Goal: Task Accomplishment & Management: Manage account settings

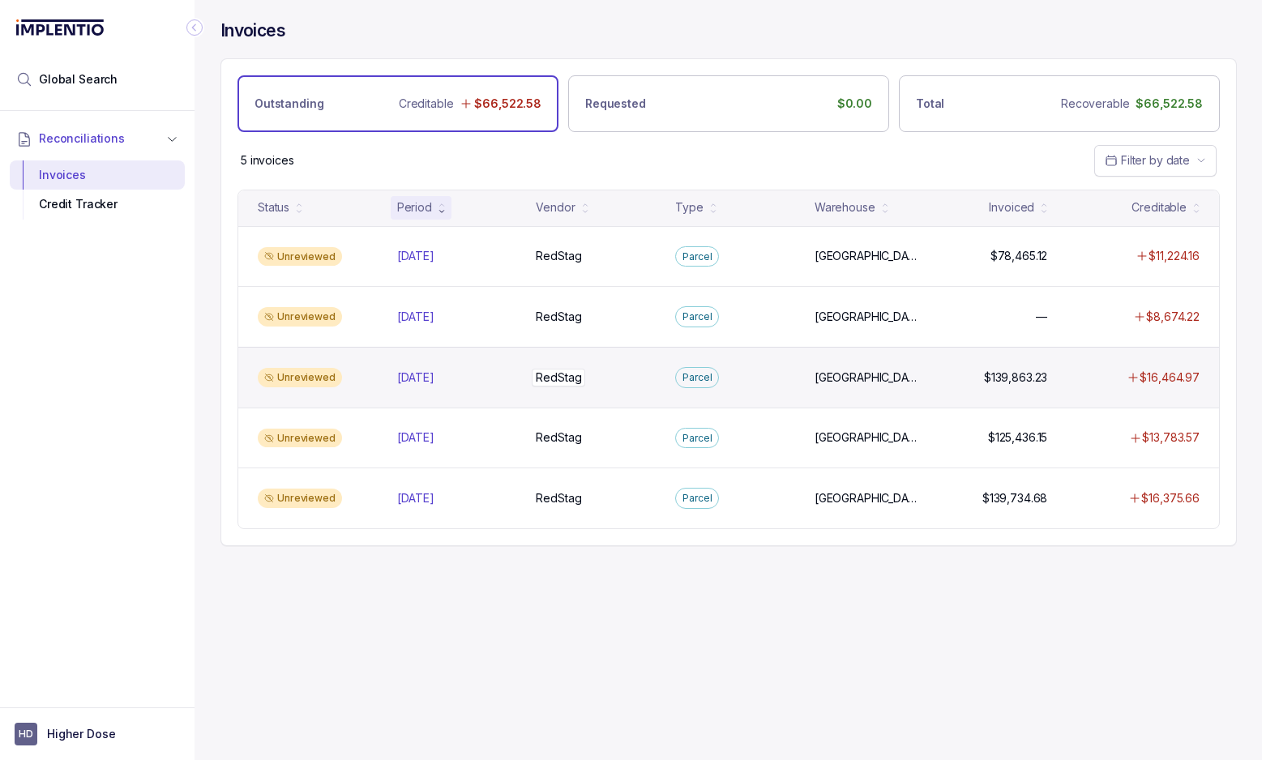
click at [550, 372] on p "RedStag" at bounding box center [559, 378] width 54 height 18
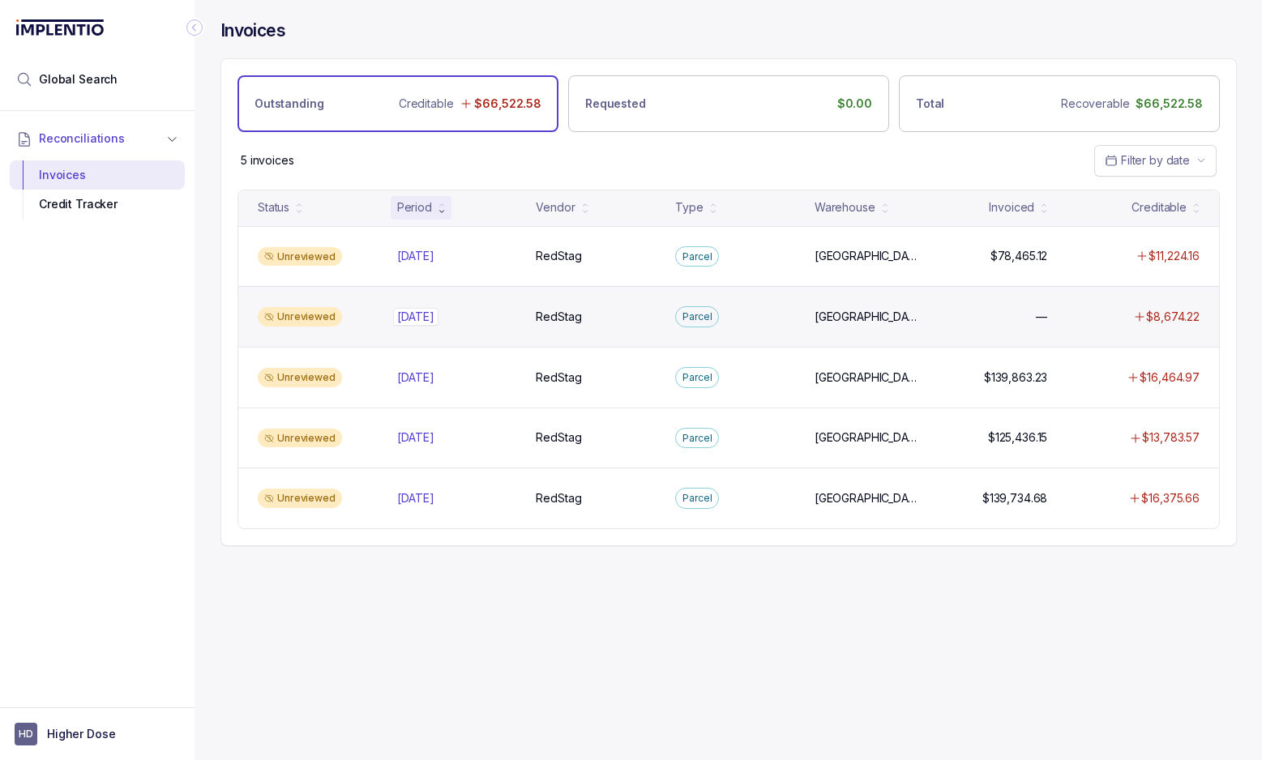
click at [435, 315] on p "Jul 2025" at bounding box center [415, 317] width 45 height 18
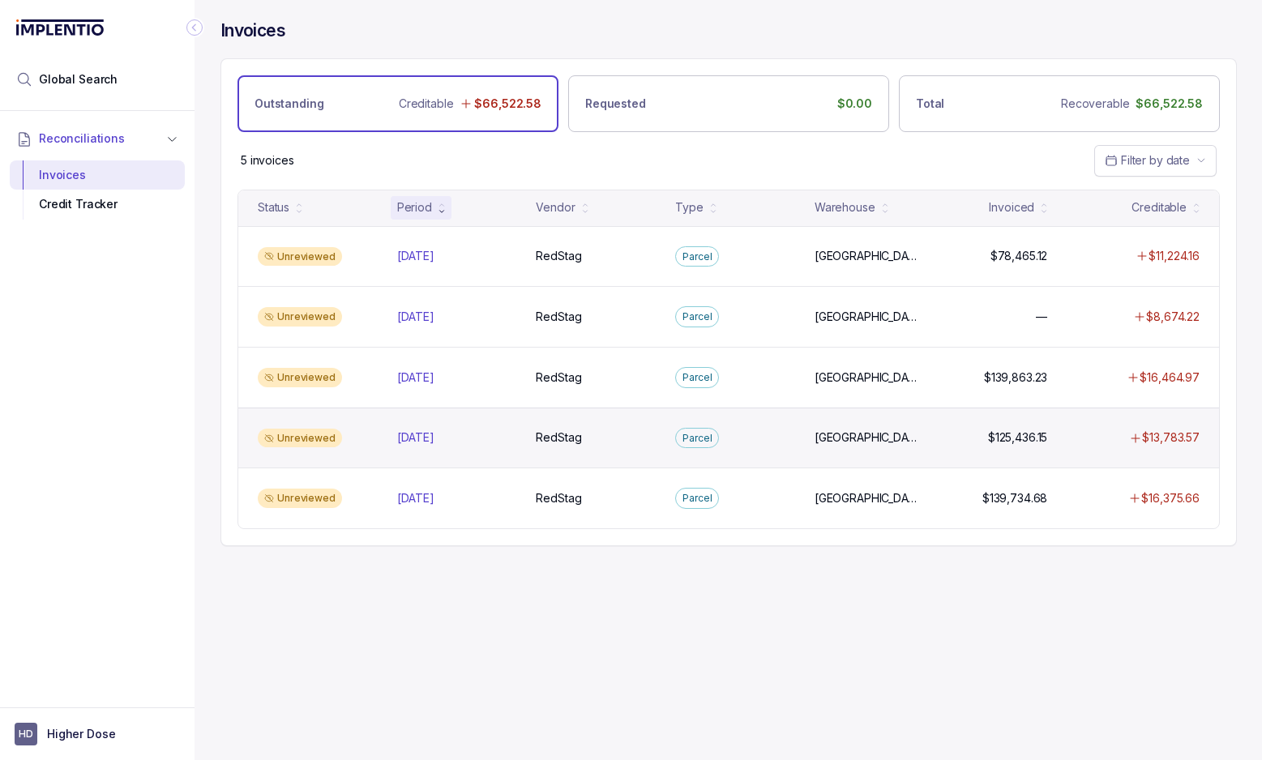
click at [452, 450] on div "Unreviewed May 2025 May 2025 RedStag RedStag Parcel Salt Lake City, Sweetwater …" at bounding box center [728, 438] width 981 height 61
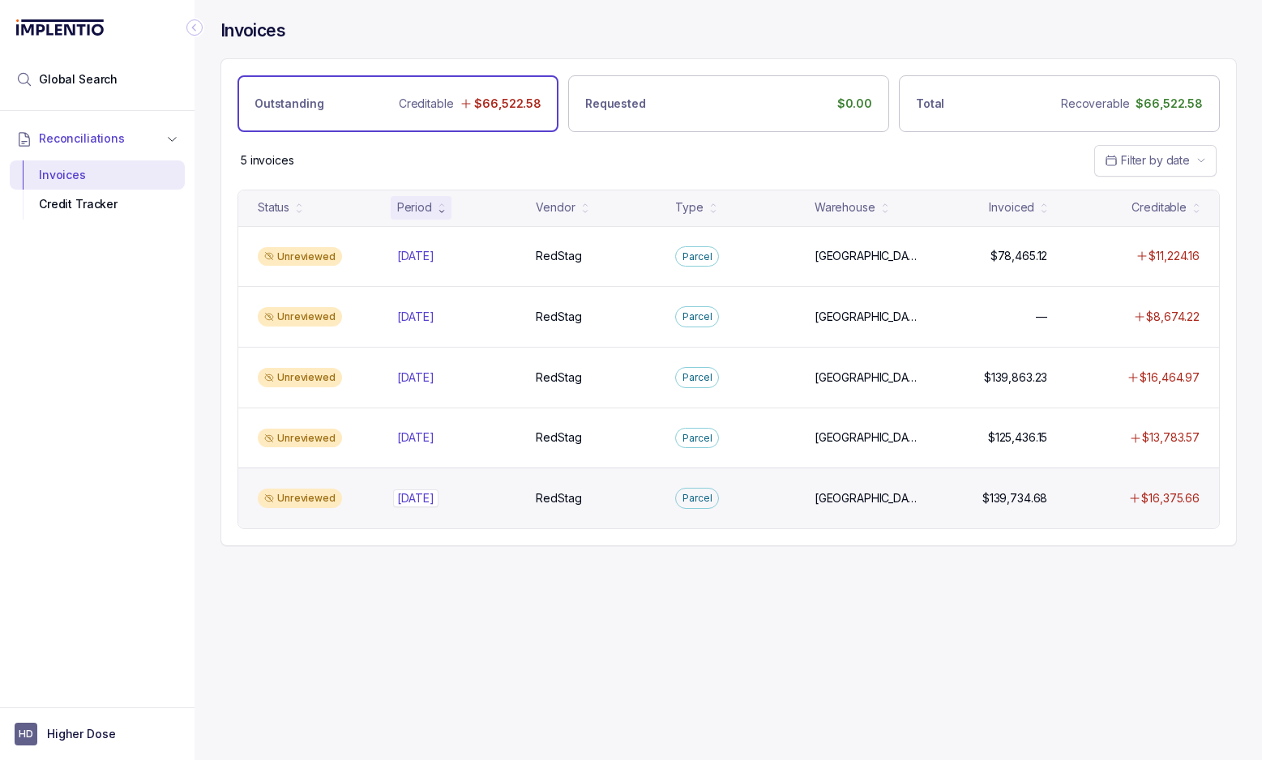
click at [432, 495] on p "Apr 2025" at bounding box center [415, 499] width 45 height 18
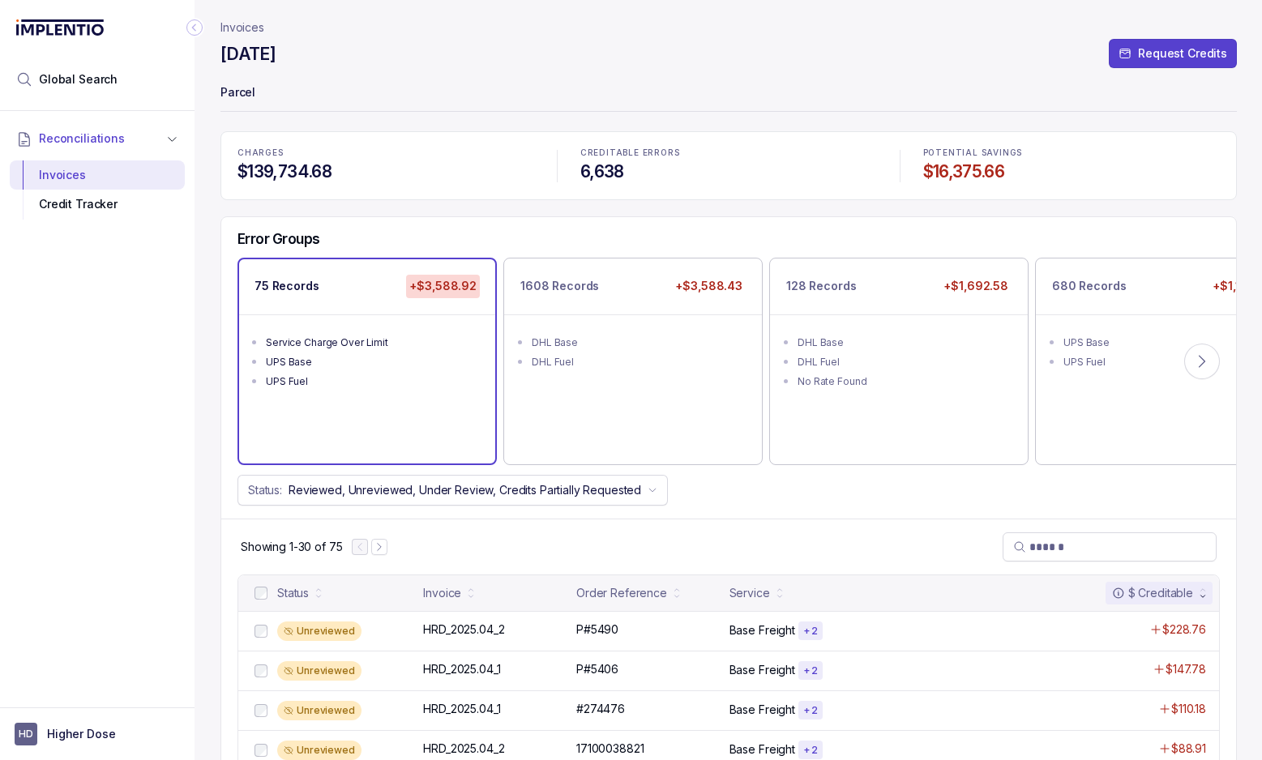
click at [370, 46] on div "March 2025 Request Credits" at bounding box center [729, 56] width 1017 height 29
click at [541, 89] on p "Parcel" at bounding box center [729, 94] width 1017 height 32
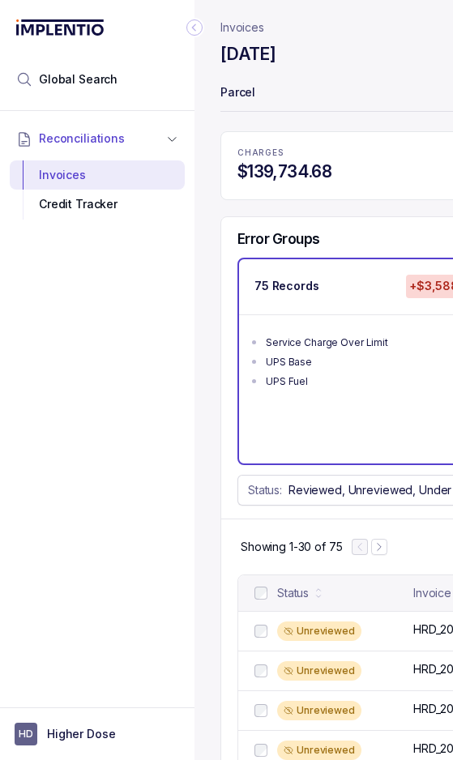
click at [69, 340] on div "Reconciliations Invoices Credit Tracker" at bounding box center [97, 404] width 195 height 587
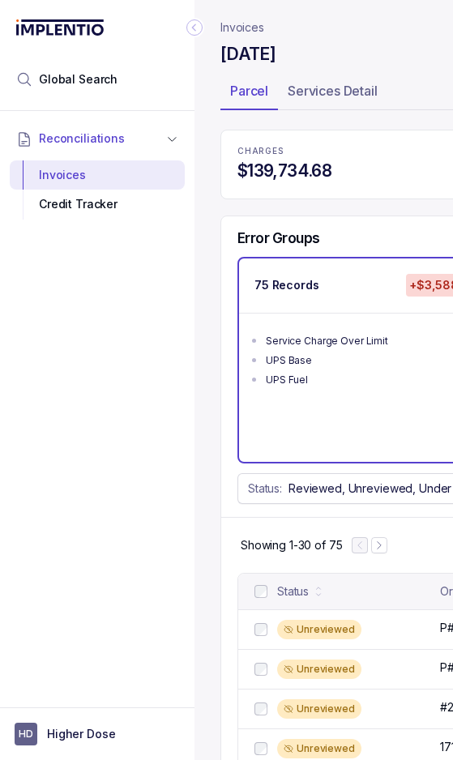
drag, startPoint x: 129, startPoint y: 298, endPoint x: 252, endPoint y: 6, distance: 317.5
click at [129, 298] on div "Reconciliations Invoices Credit Tracker" at bounding box center [97, 404] width 195 height 587
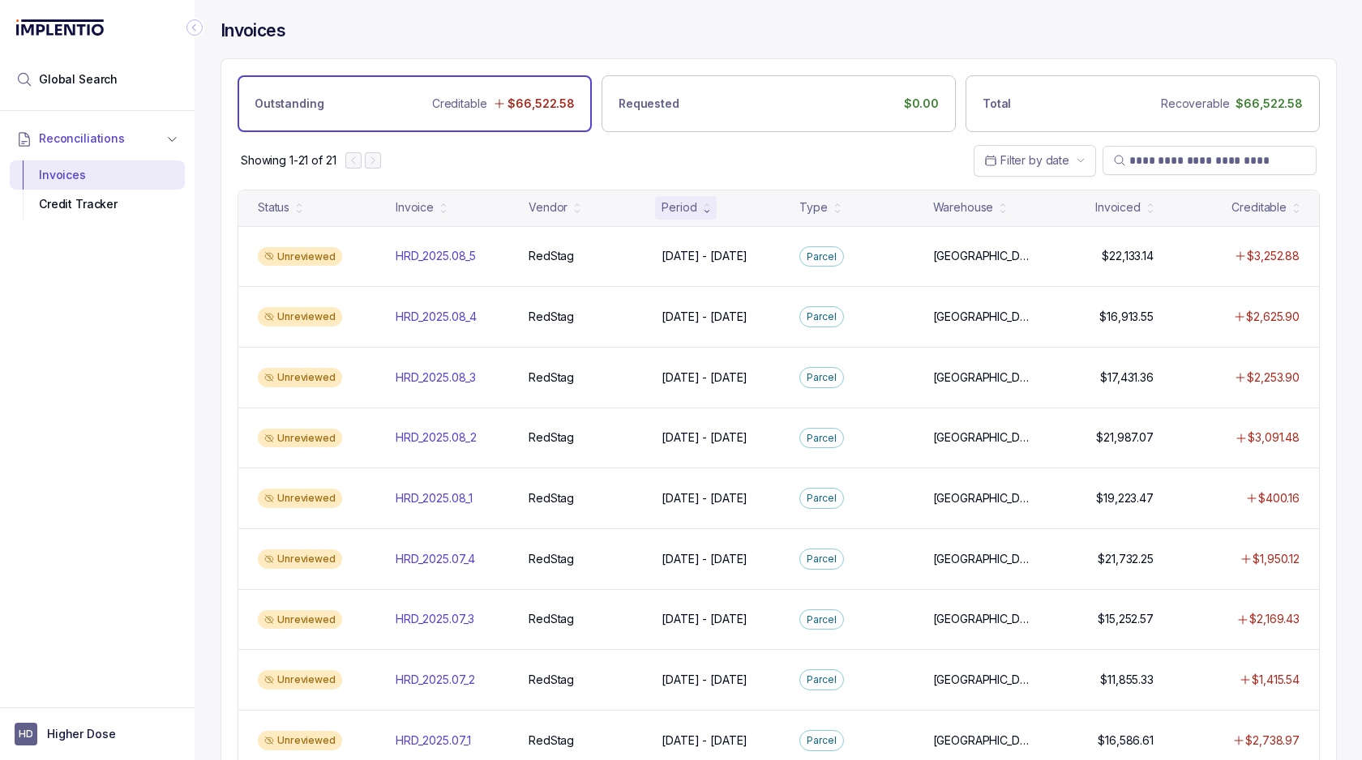
click at [452, 159] on div "Showing 1-21 of 21 Filter by date" at bounding box center [778, 160] width 1115 height 57
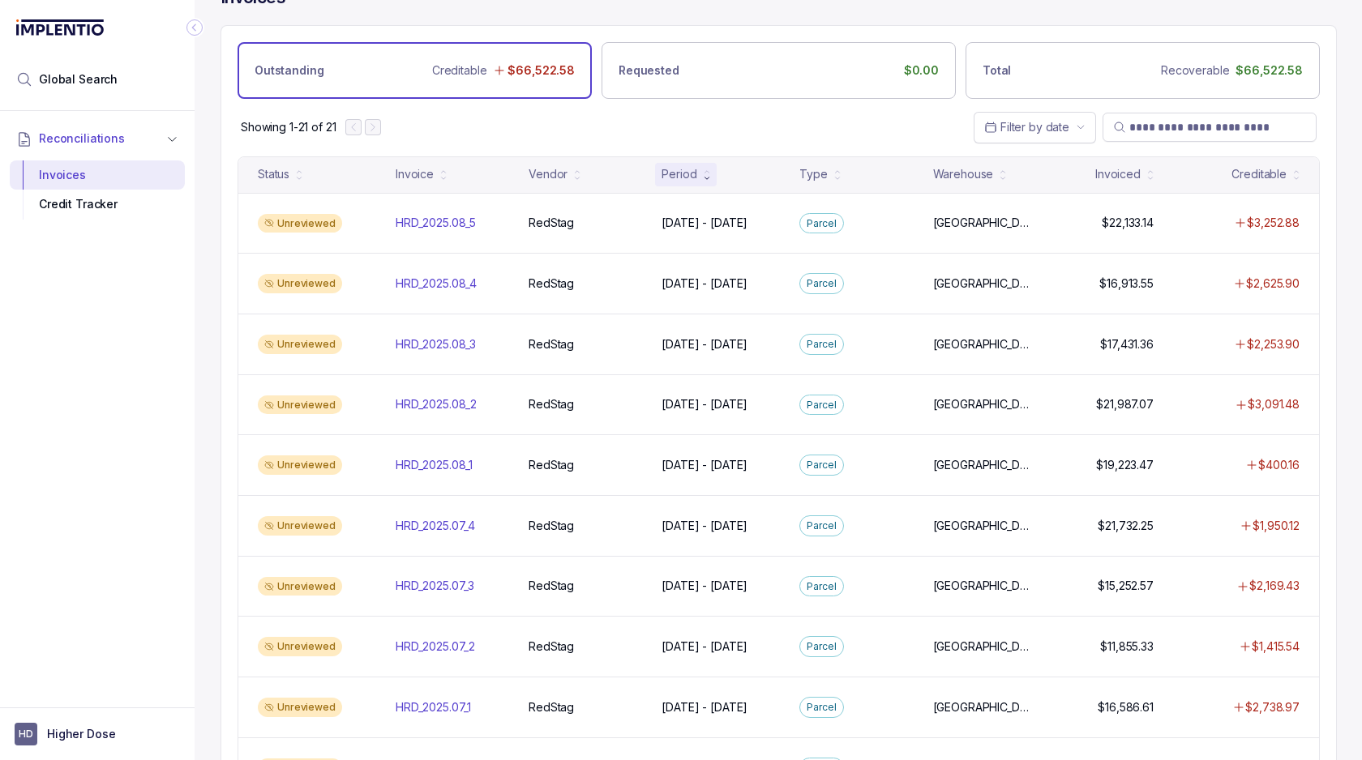
scroll to position [41, 0]
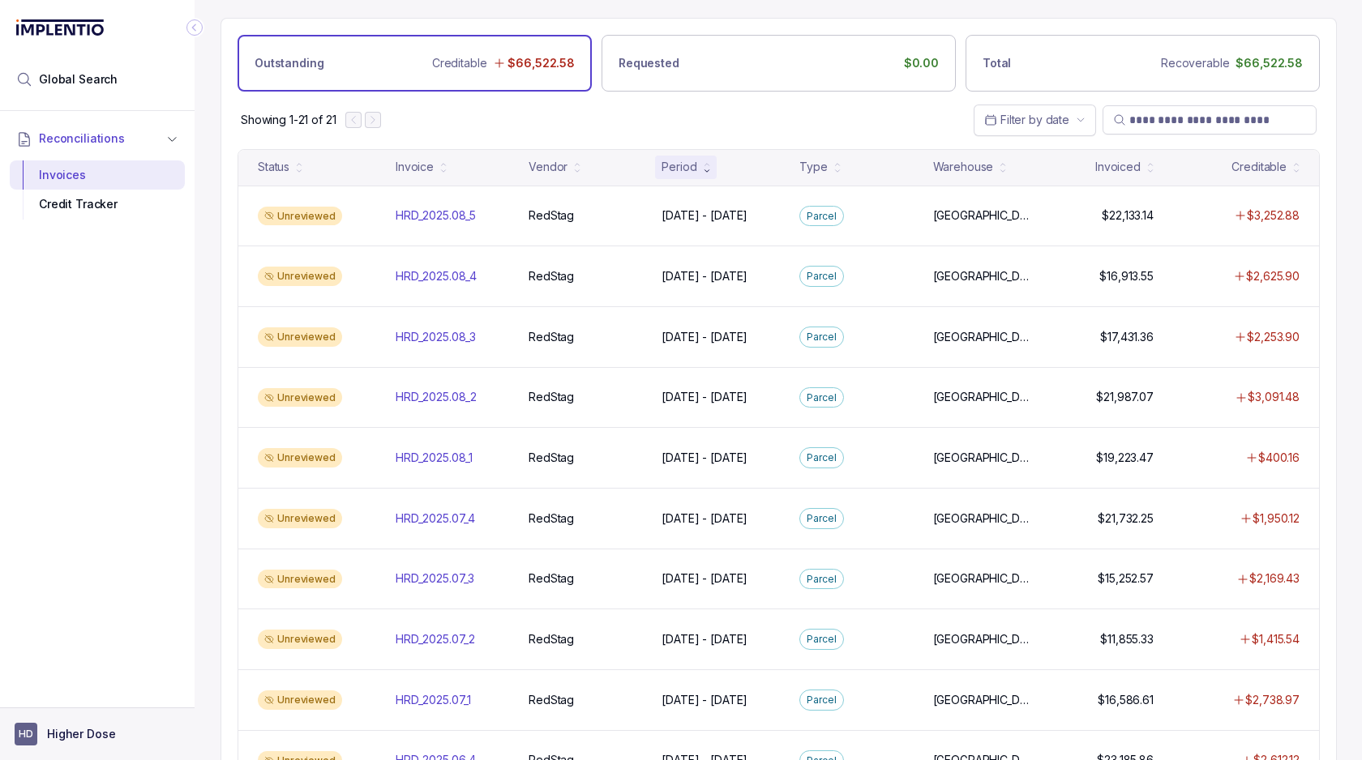
click at [4, 734] on aside "HD Higher Dose" at bounding box center [97, 734] width 195 height 53
click at [21, 733] on span "HD" at bounding box center [26, 734] width 23 height 23
click at [49, 700] on p "Logout" at bounding box center [107, 700] width 135 height 16
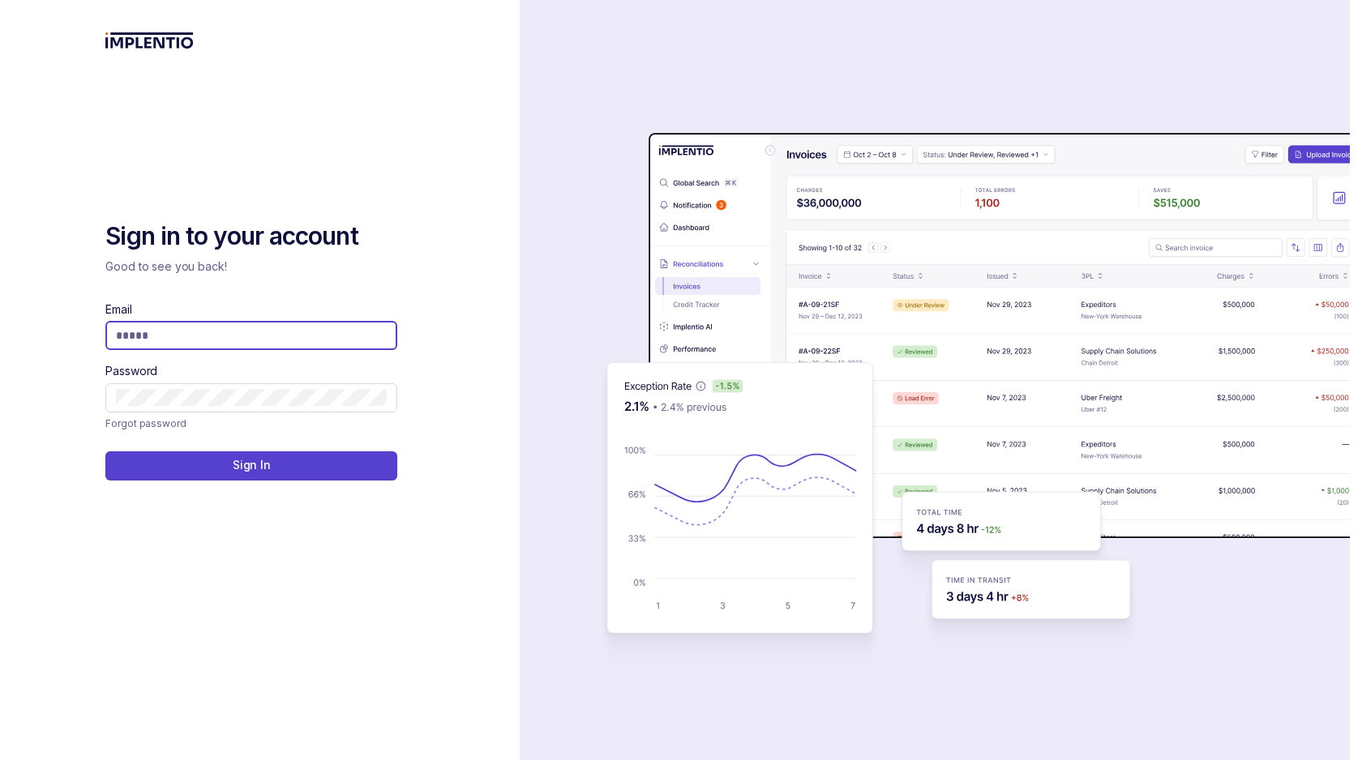
type input "**********"
click at [370, 677] on div "**********" at bounding box center [259, 474] width 308 height 507
click at [241, 333] on input "**********" at bounding box center [245, 336] width 259 height 16
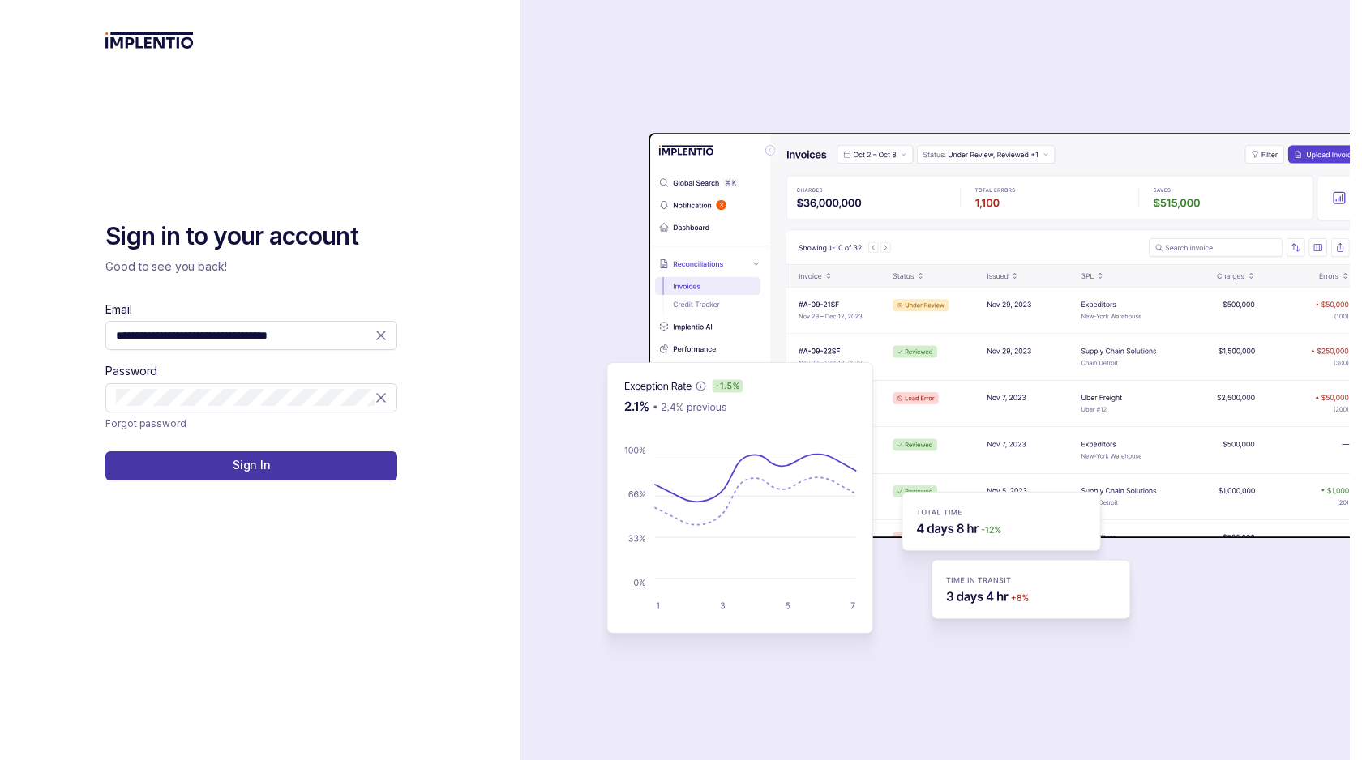
click at [229, 469] on button "Sign In" at bounding box center [251, 466] width 292 height 29
